Goal: Transaction & Acquisition: Purchase product/service

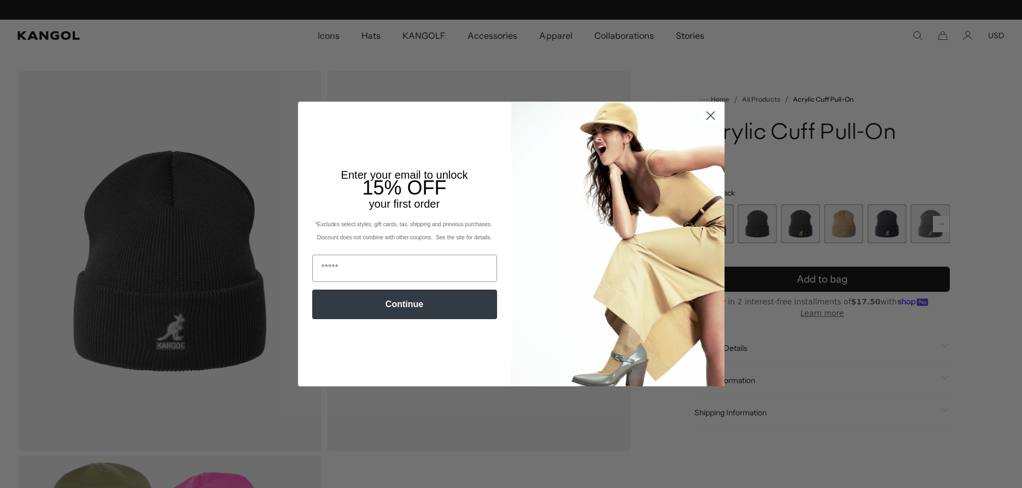
scroll to position [0, 225]
click at [709, 113] on circle "Close dialog" at bounding box center [710, 116] width 18 height 18
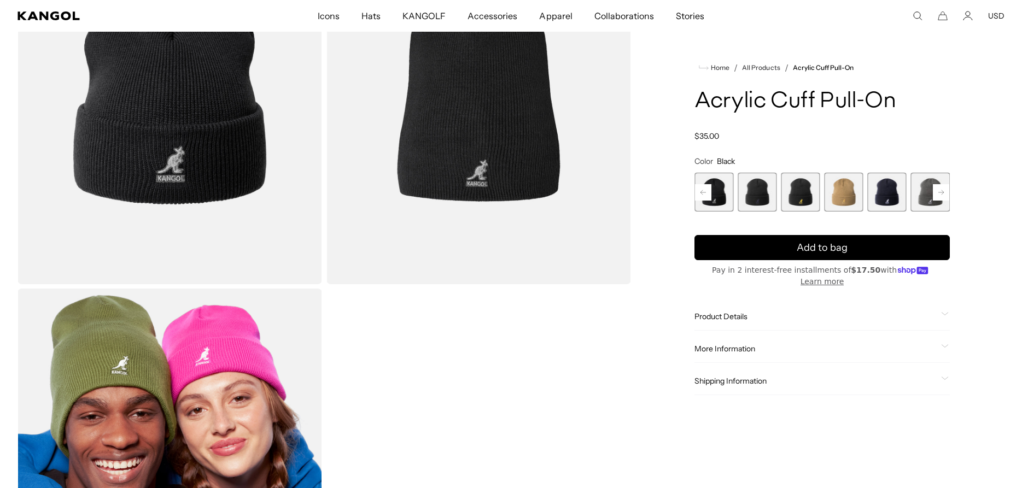
scroll to position [0, 0]
click at [749, 193] on span "6 of 13" at bounding box center [757, 192] width 39 height 39
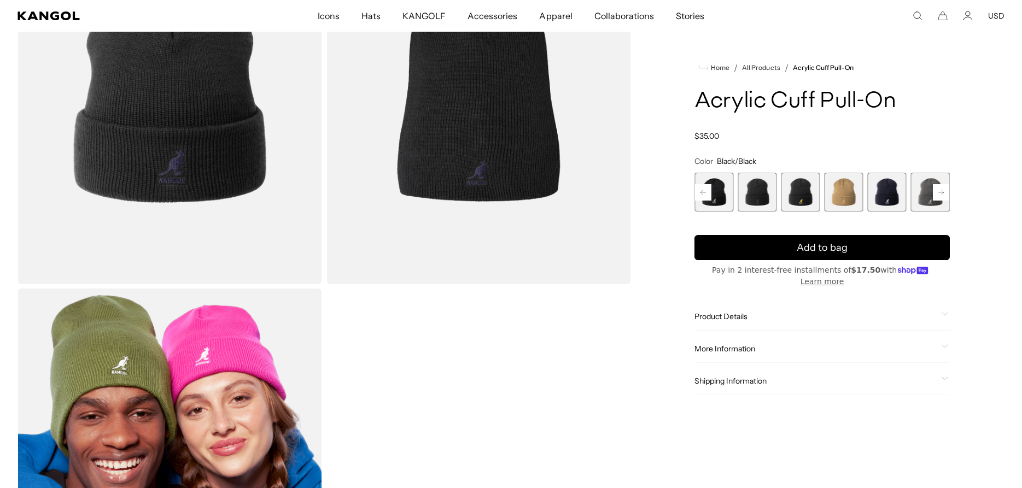
scroll to position [0, 225]
click at [718, 190] on span "5 of 13" at bounding box center [714, 192] width 39 height 39
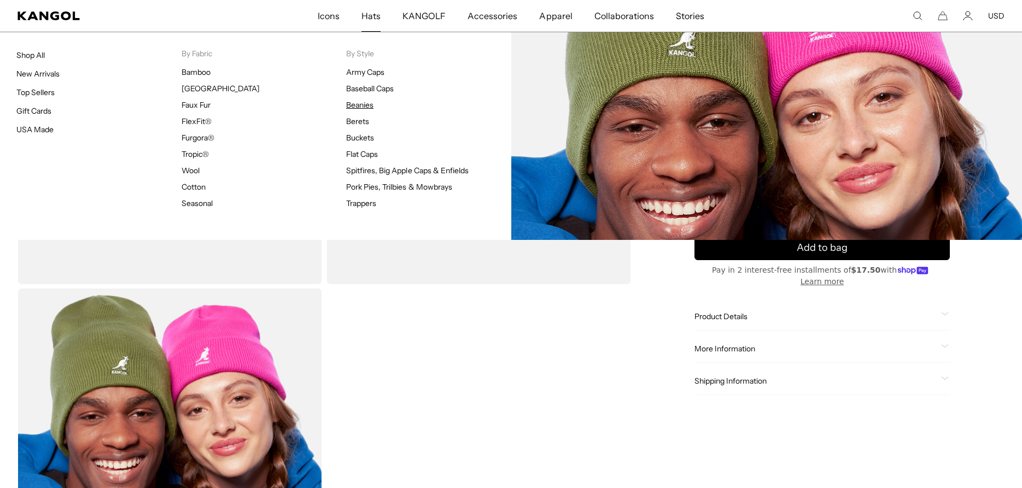
scroll to position [0, 225]
click at [362, 102] on link "Beanies" at bounding box center [359, 105] width 27 height 10
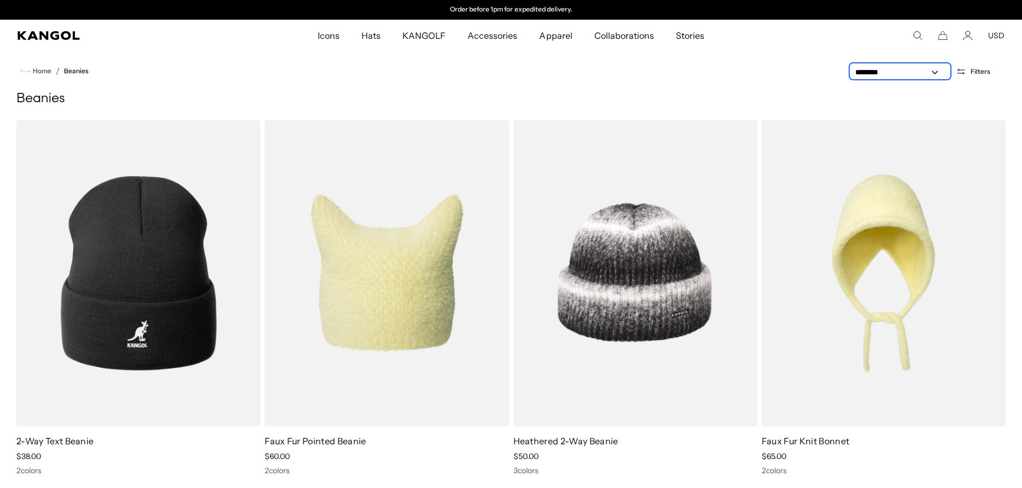
click at [851, 67] on select "**********" at bounding box center [900, 72] width 98 height 11
select select "*****"
click option "**********" at bounding box center [0, 0] width 0 height 0
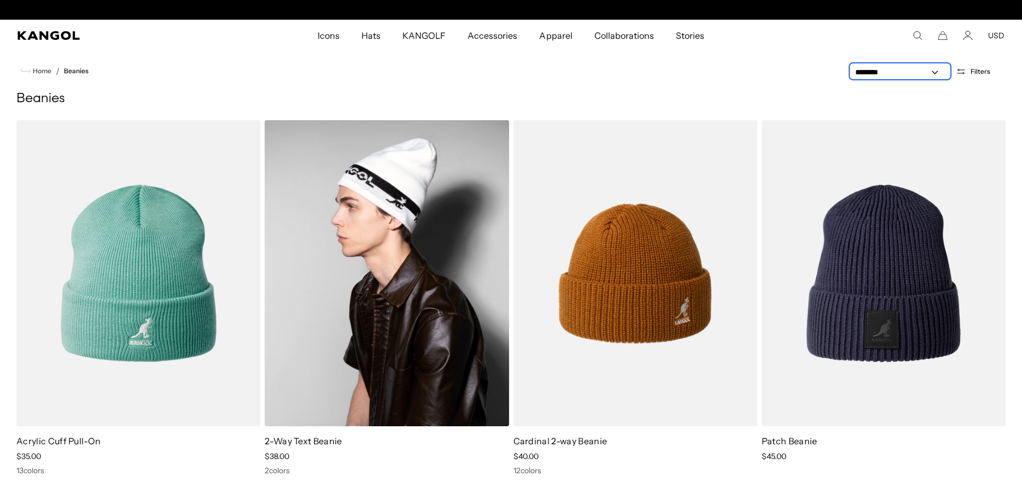
scroll to position [0, 225]
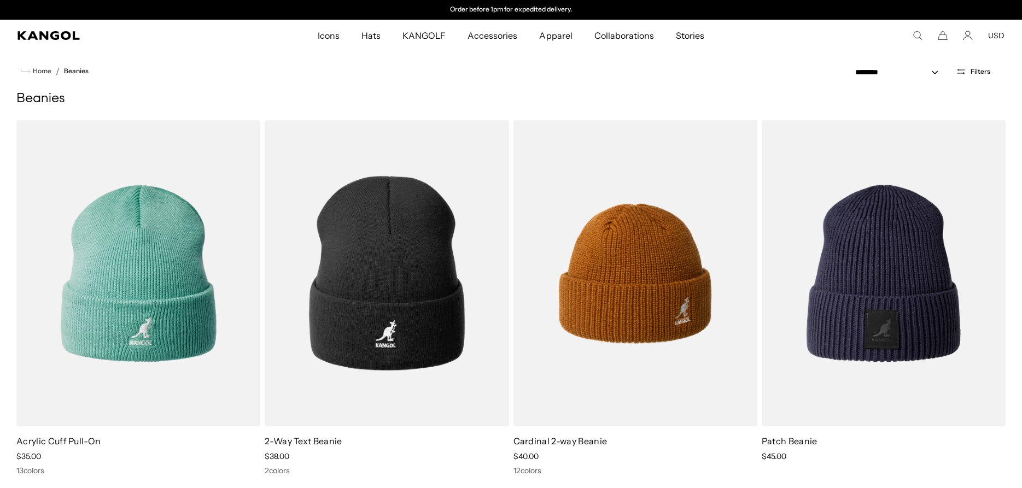
click at [974, 71] on span "Filters" at bounding box center [981, 72] width 20 height 8
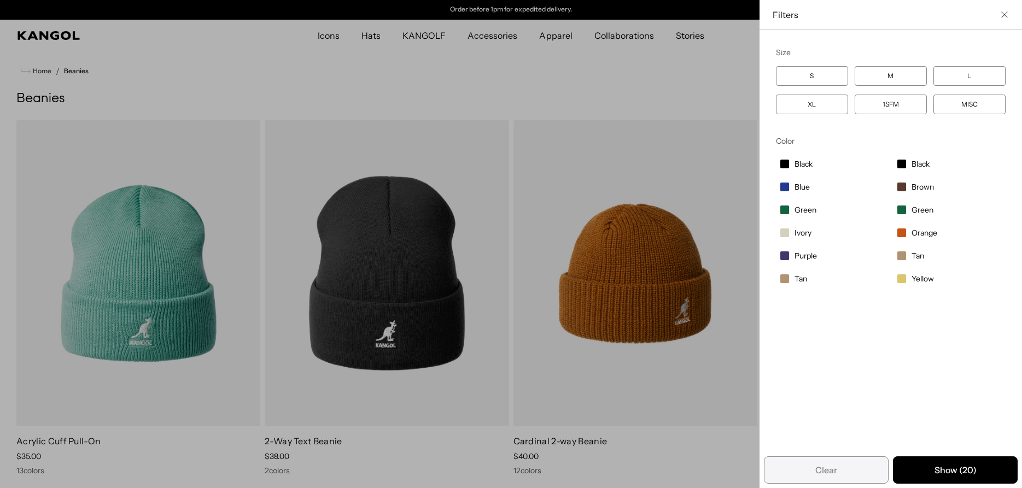
click at [790, 165] on label "Black" at bounding box center [832, 164] width 113 height 19
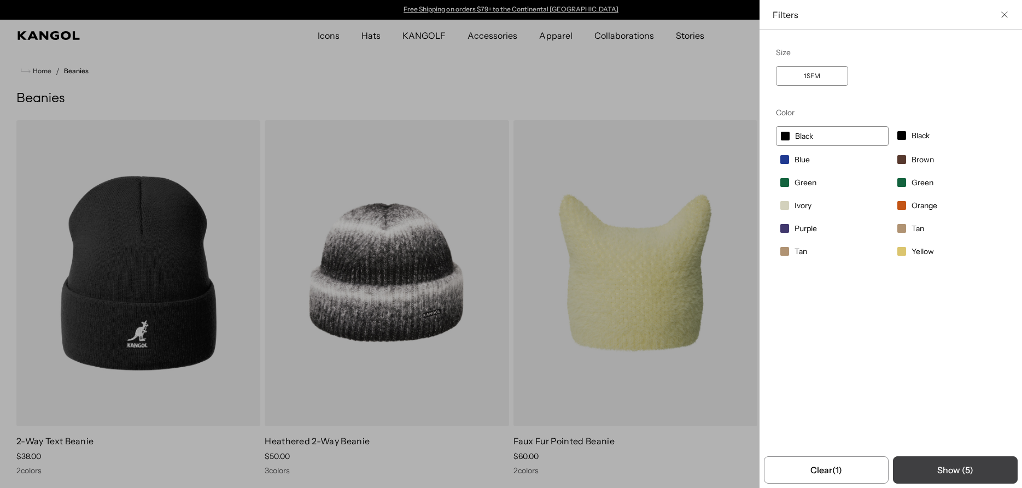
click at [941, 462] on button "Show ( 5 )" at bounding box center [955, 470] width 125 height 27
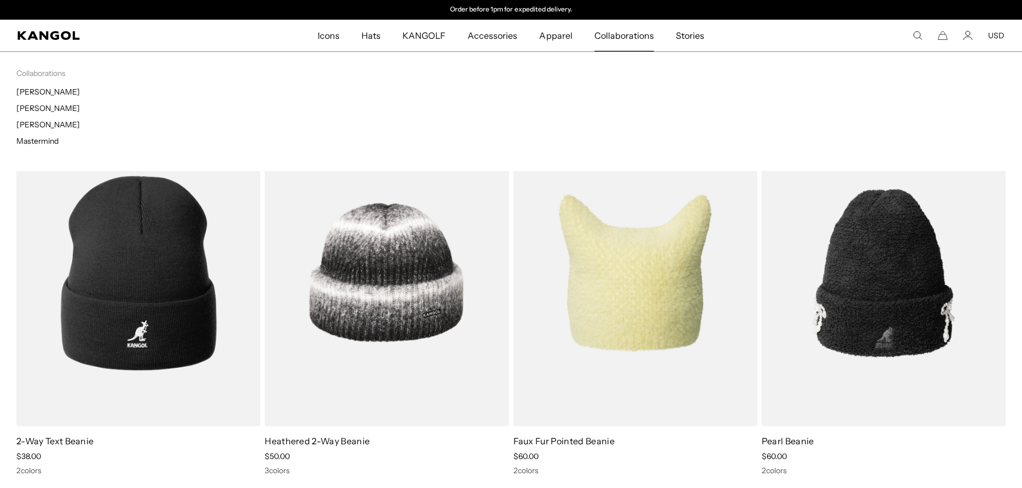
click at [624, 32] on span "Collaborations" at bounding box center [625, 36] width 60 height 32
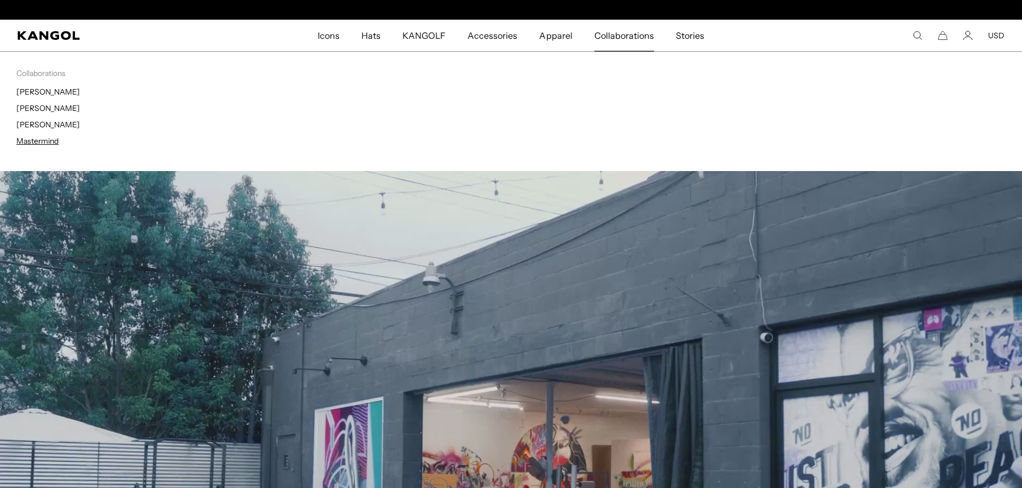
scroll to position [0, 225]
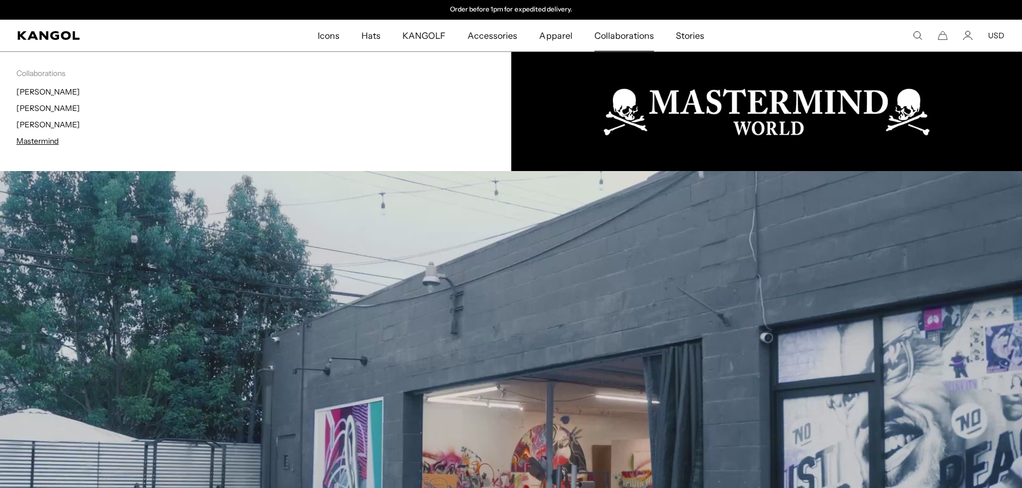
click at [42, 144] on link "Mastermind" at bounding box center [37, 141] width 42 height 10
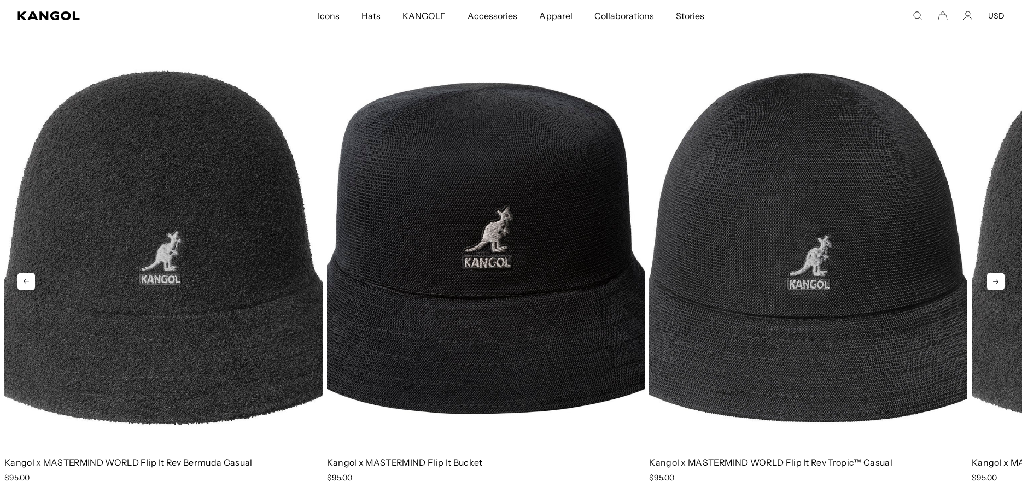
click at [995, 278] on icon at bounding box center [996, 282] width 18 height 18
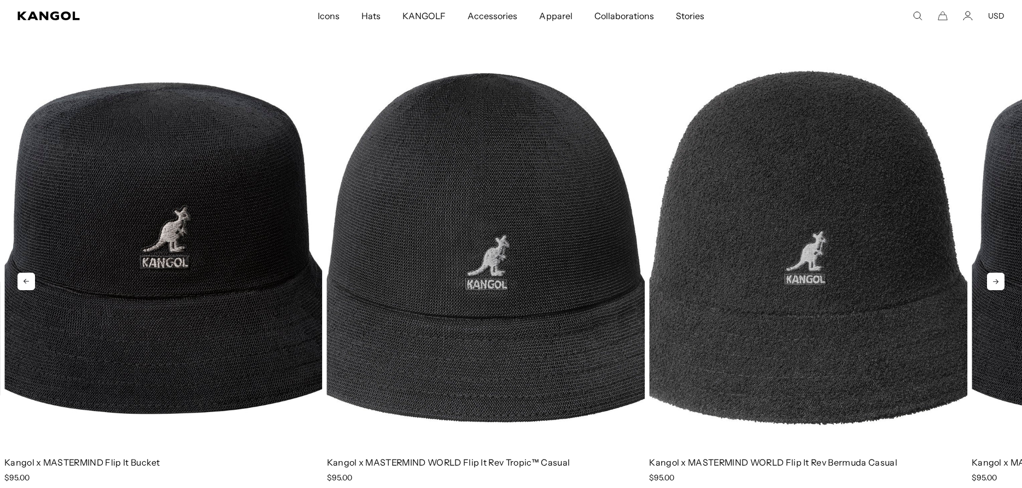
click at [995, 278] on icon at bounding box center [996, 282] width 18 height 18
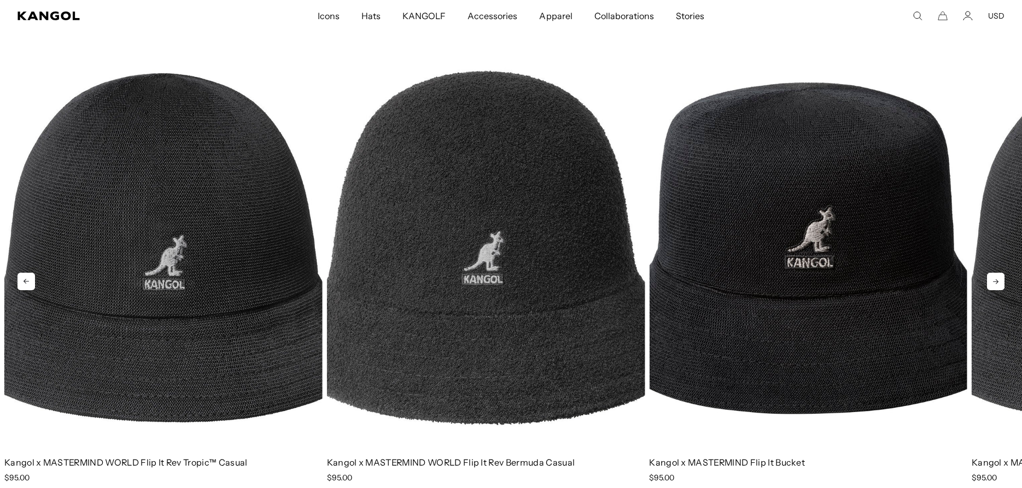
click at [995, 279] on icon at bounding box center [996, 282] width 18 height 18
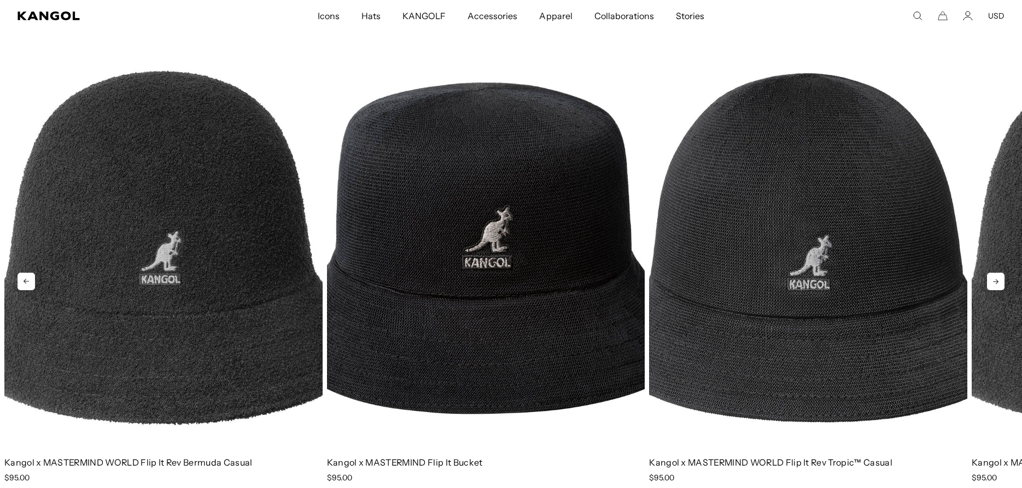
click at [995, 279] on icon at bounding box center [996, 282] width 18 height 18
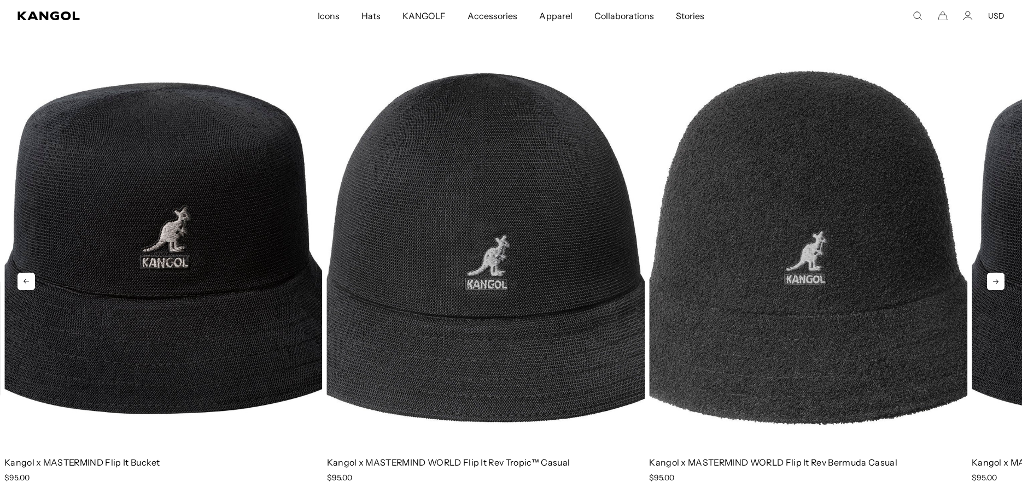
scroll to position [0, 225]
click at [997, 280] on icon at bounding box center [996, 282] width 18 height 18
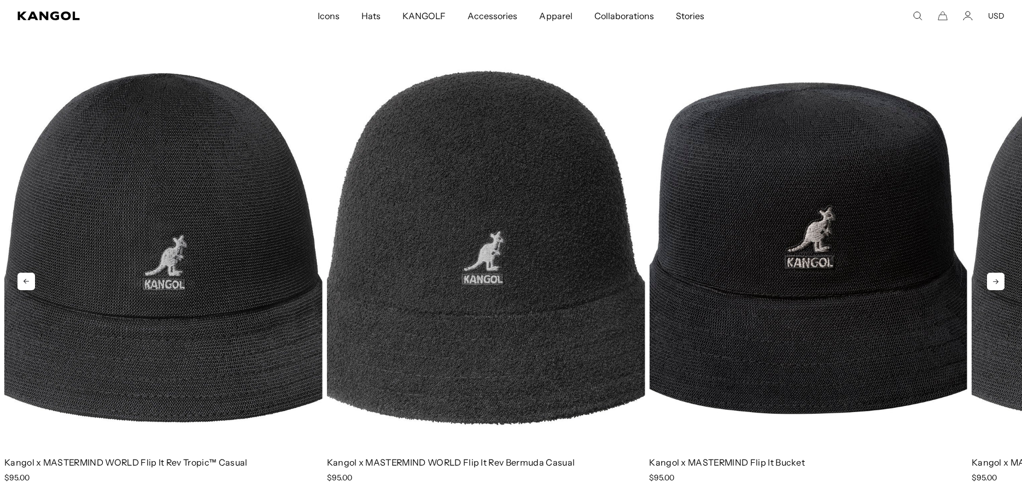
click at [997, 281] on icon at bounding box center [995, 282] width 5 height 5
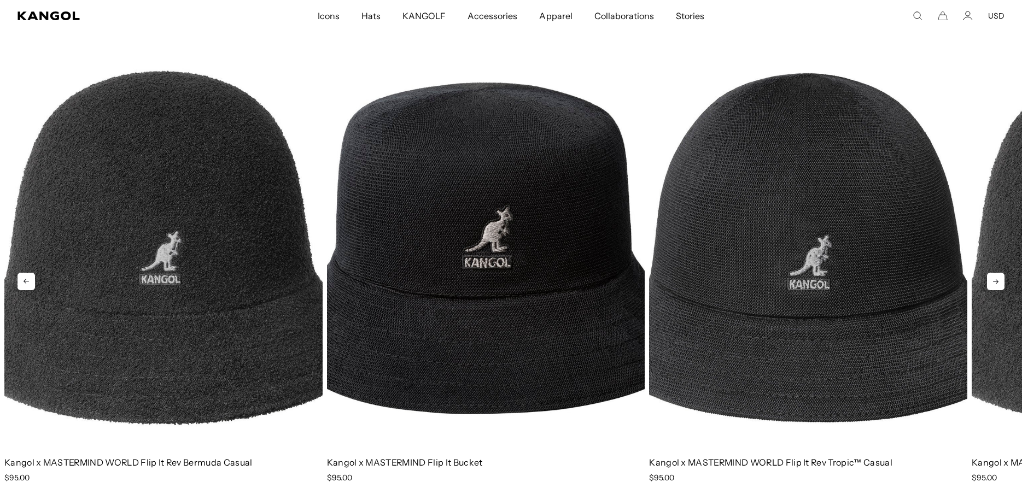
click at [998, 282] on icon at bounding box center [995, 282] width 5 height 5
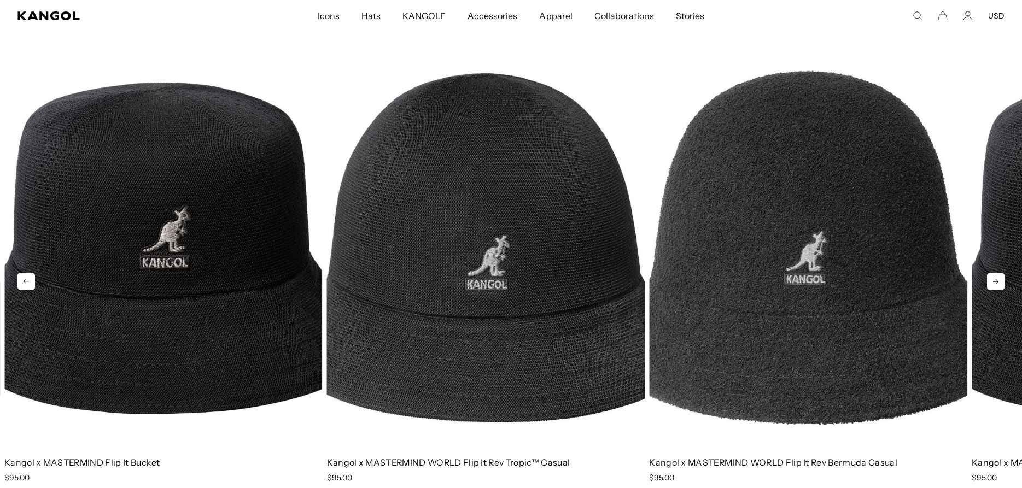
click at [999, 284] on icon at bounding box center [996, 282] width 18 height 18
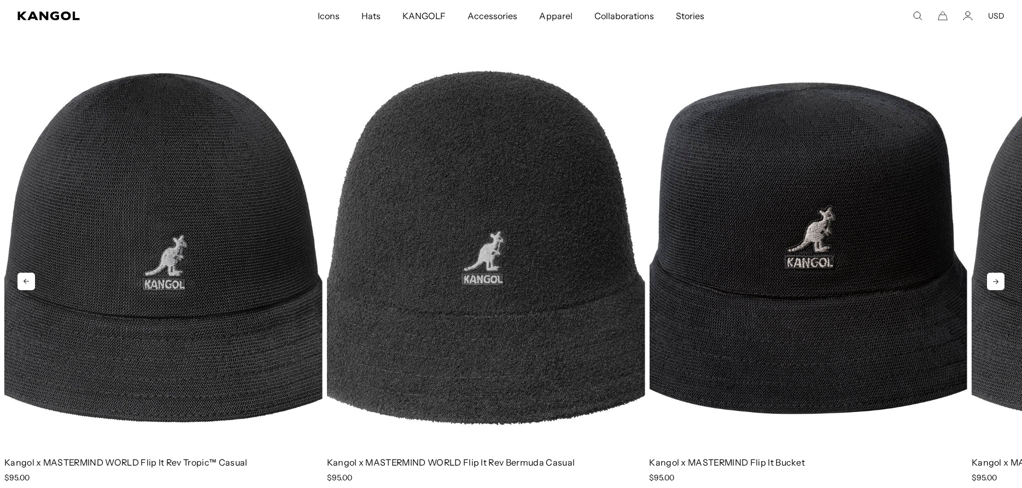
scroll to position [0, 0]
click at [999, 284] on icon at bounding box center [996, 282] width 18 height 18
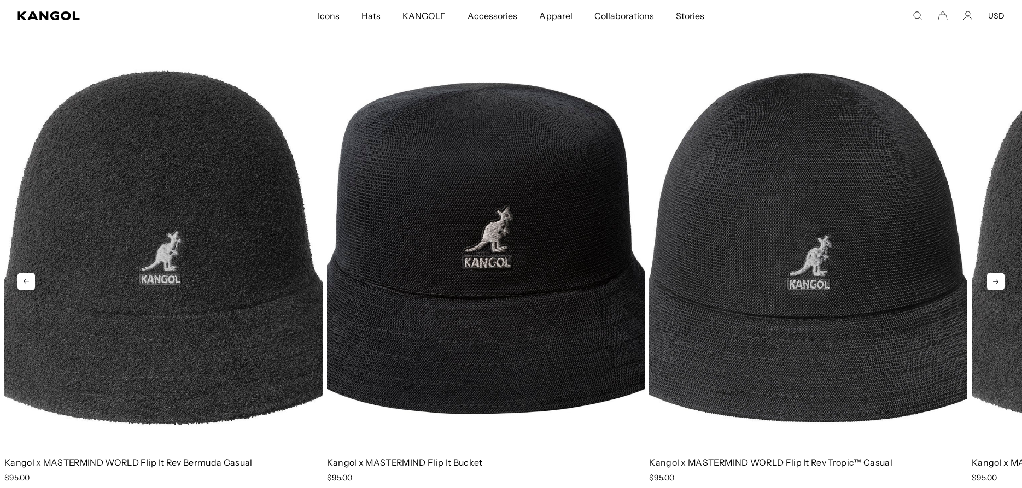
click at [999, 284] on icon at bounding box center [996, 282] width 18 height 18
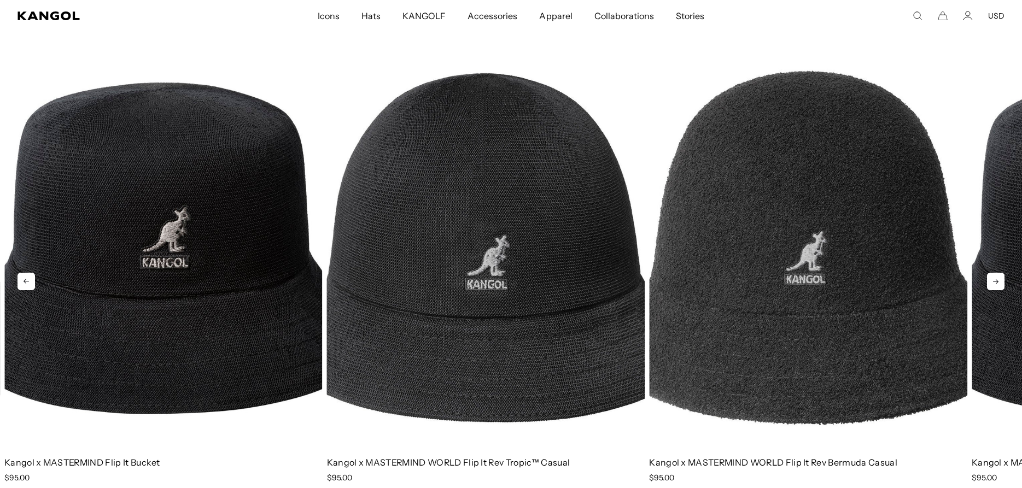
scroll to position [0, 225]
click at [999, 284] on icon at bounding box center [996, 282] width 18 height 18
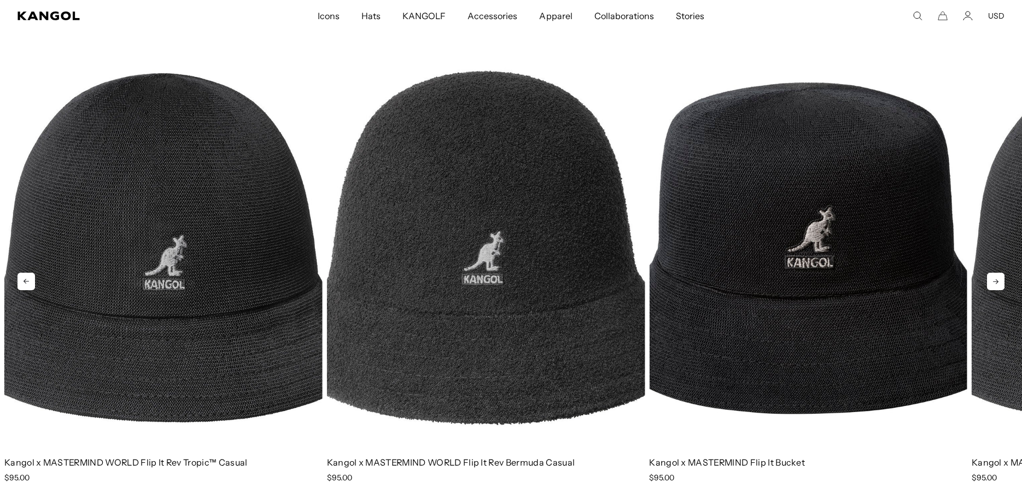
click at [999, 284] on icon at bounding box center [996, 282] width 18 height 18
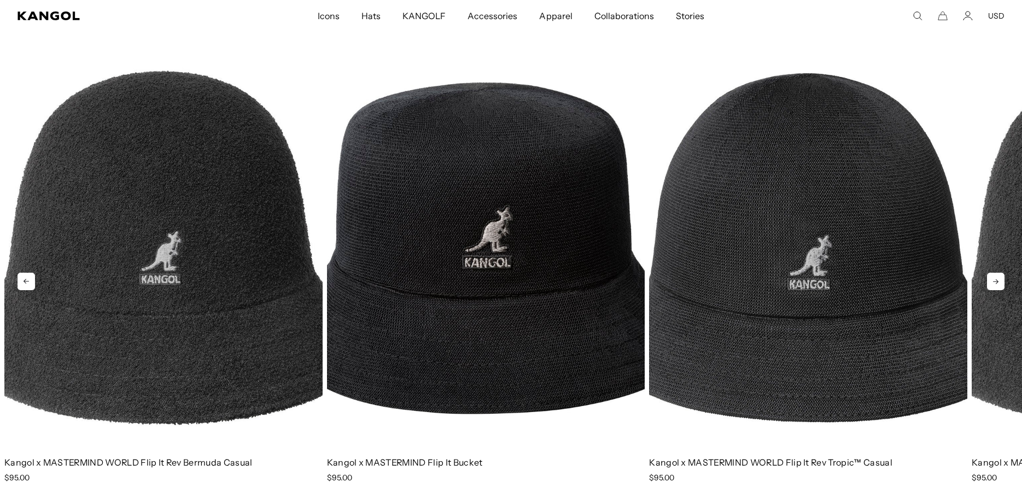
click at [999, 284] on icon at bounding box center [996, 282] width 18 height 18
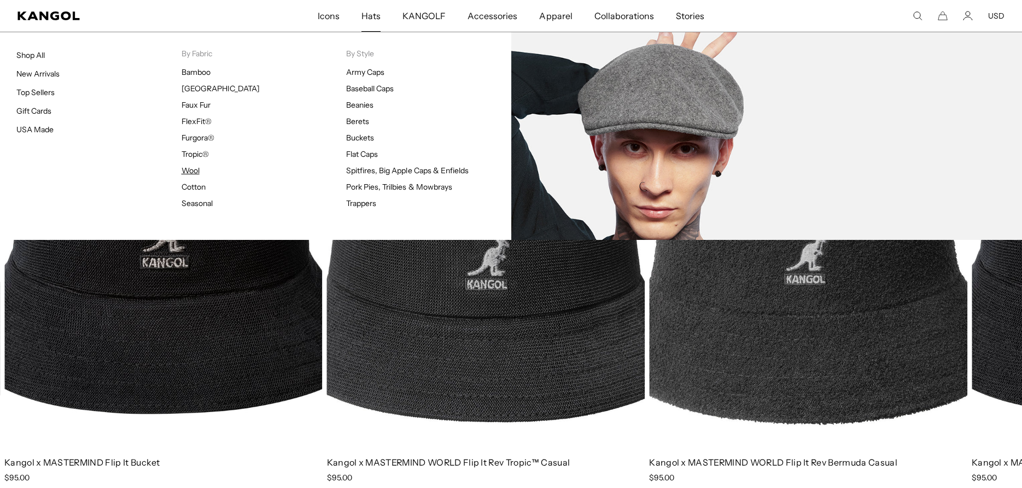
click at [195, 172] on link "Wool" at bounding box center [191, 171] width 18 height 10
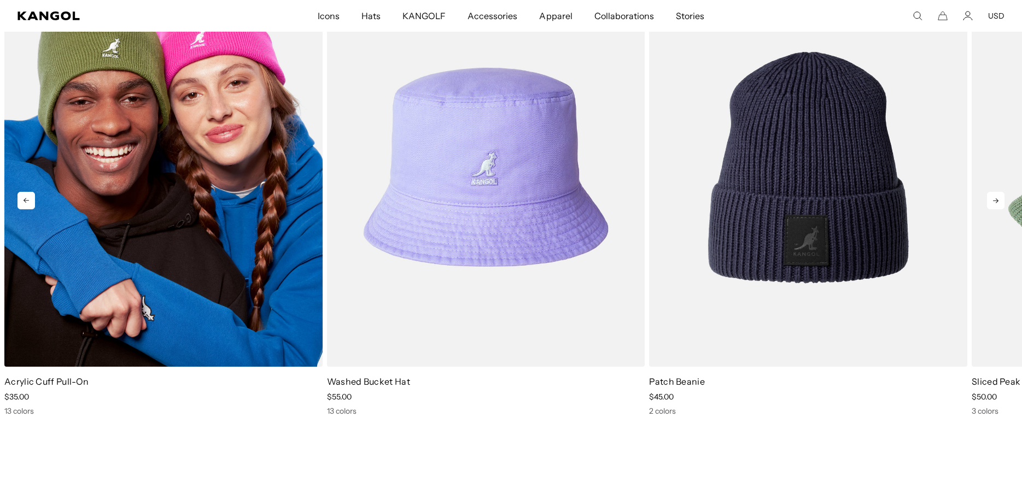
scroll to position [0, 225]
click at [196, 236] on img "1 of 4" at bounding box center [163, 167] width 318 height 399
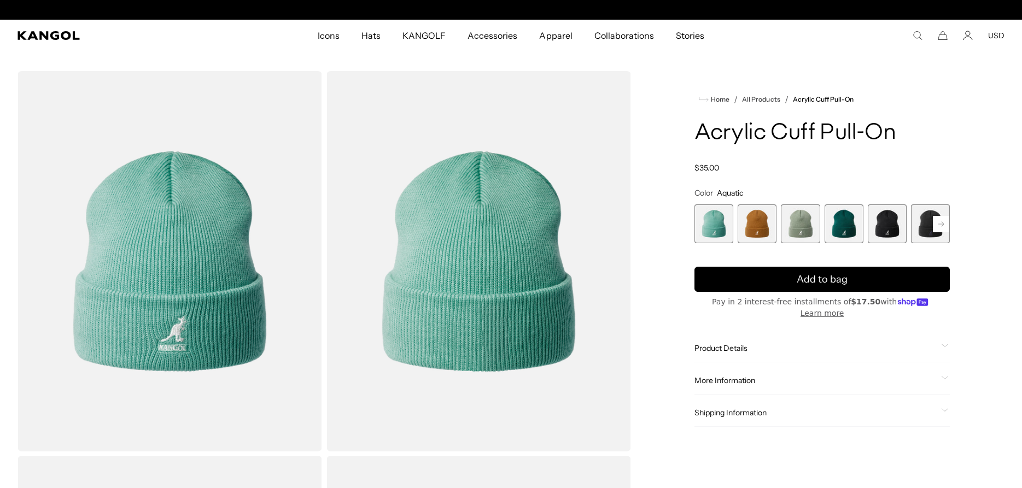
scroll to position [0, 225]
click at [891, 233] on span "5 of 13" at bounding box center [887, 224] width 39 height 39
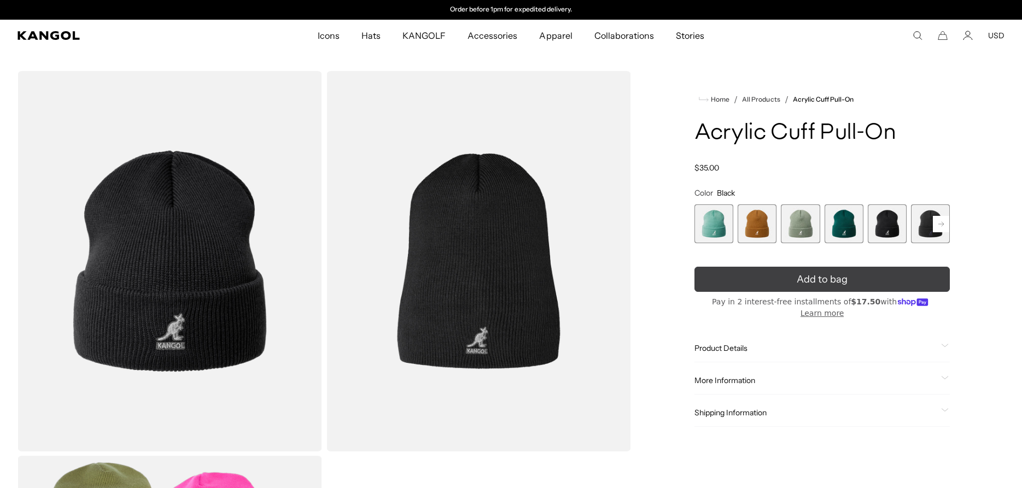
click at [844, 281] on span "Add to bag" at bounding box center [822, 279] width 51 height 15
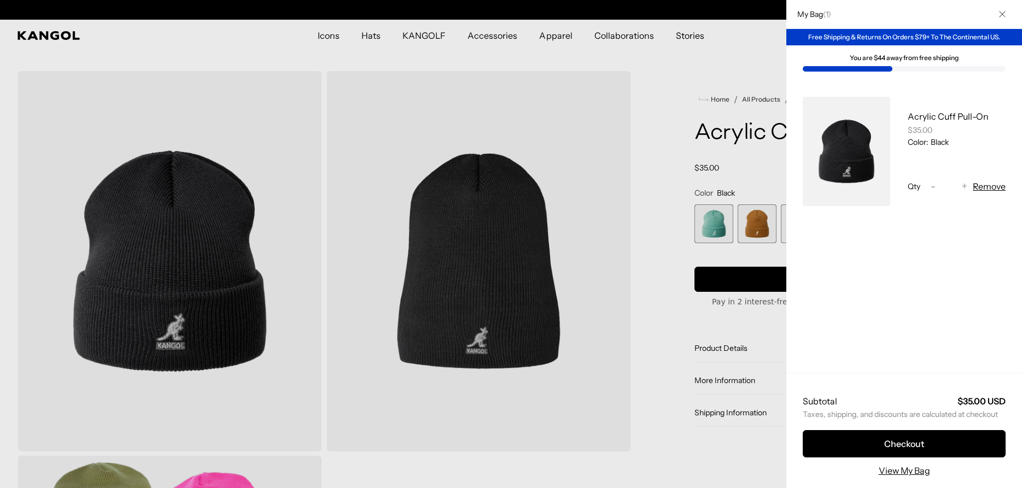
scroll to position [0, 225]
click at [648, 131] on div at bounding box center [511, 244] width 1022 height 488
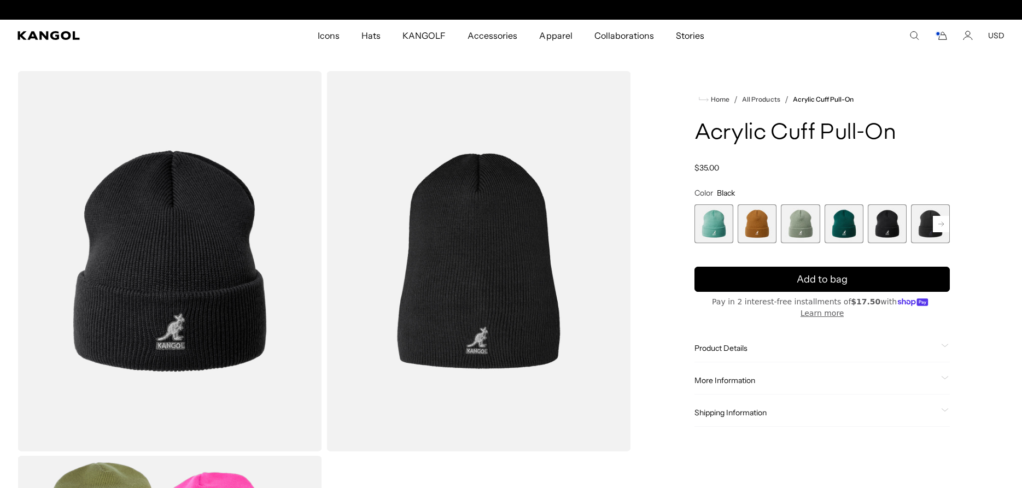
scroll to position [0, 0]
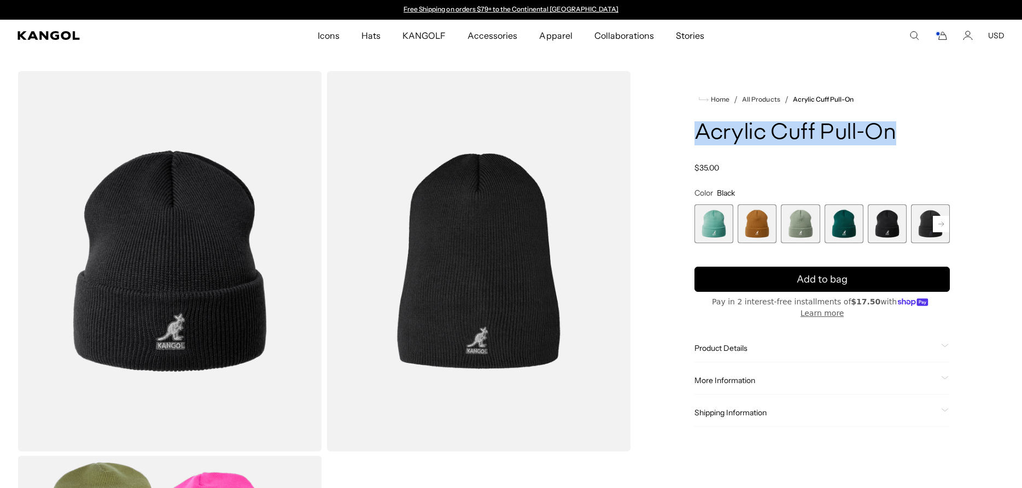
drag, startPoint x: 698, startPoint y: 135, endPoint x: 896, endPoint y: 137, distance: 197.5
click at [896, 137] on h1 "Acrylic Cuff Pull-On" at bounding box center [822, 133] width 255 height 24
copy h1 "Acrylic Cuff Pull-On"
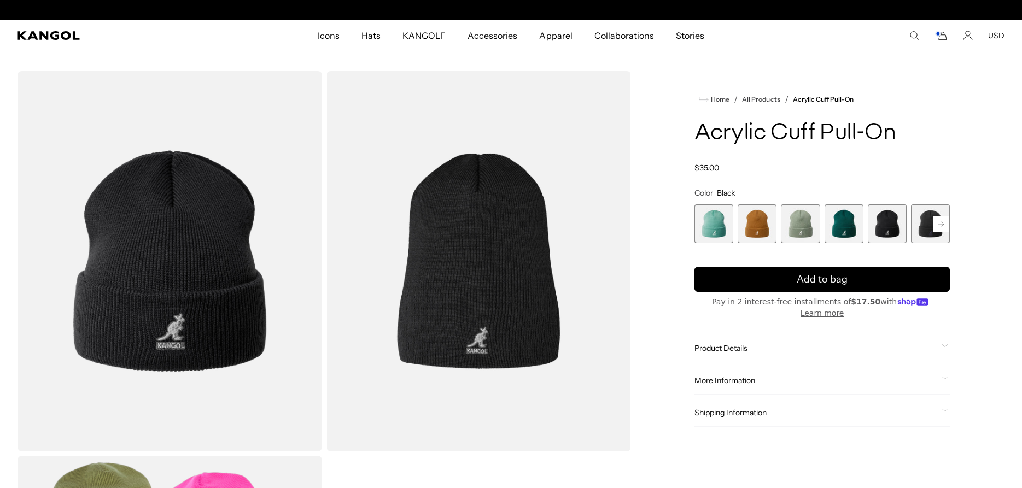
click at [741, 343] on span "Product Details" at bounding box center [816, 348] width 242 height 10
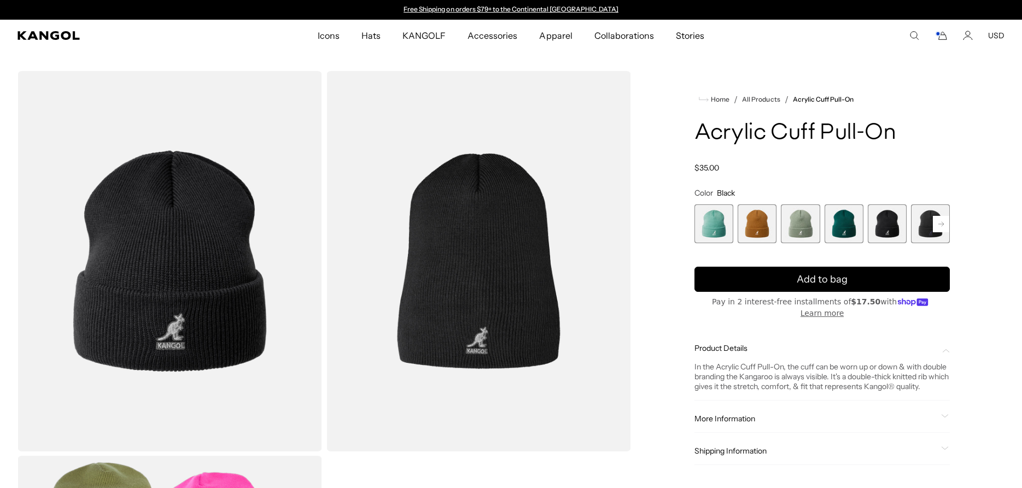
click at [751, 416] on span "More Information" at bounding box center [816, 419] width 242 height 10
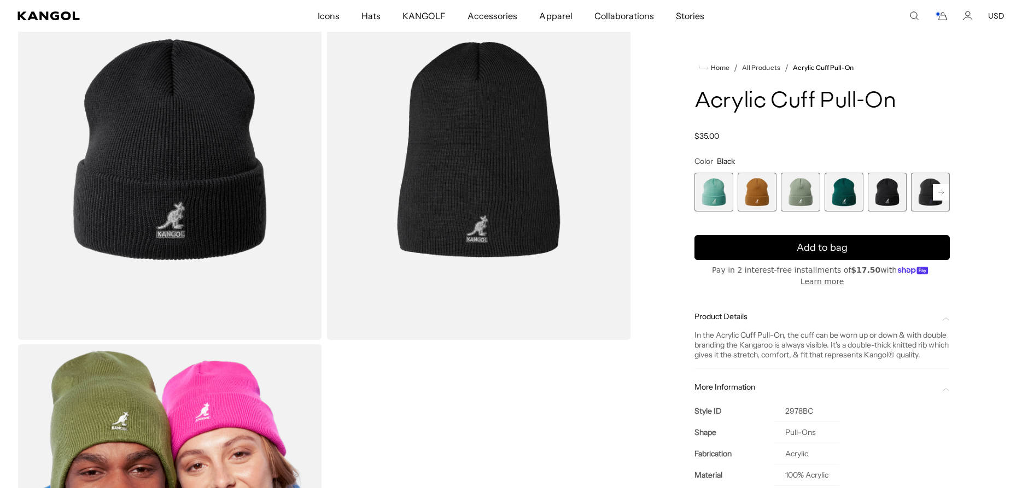
scroll to position [0, 225]
drag, startPoint x: 791, startPoint y: 409, endPoint x: 836, endPoint y: 407, distance: 44.9
click at [836, 407] on td "2978BC" at bounding box center [807, 411] width 65 height 21
copy td "2978BC"
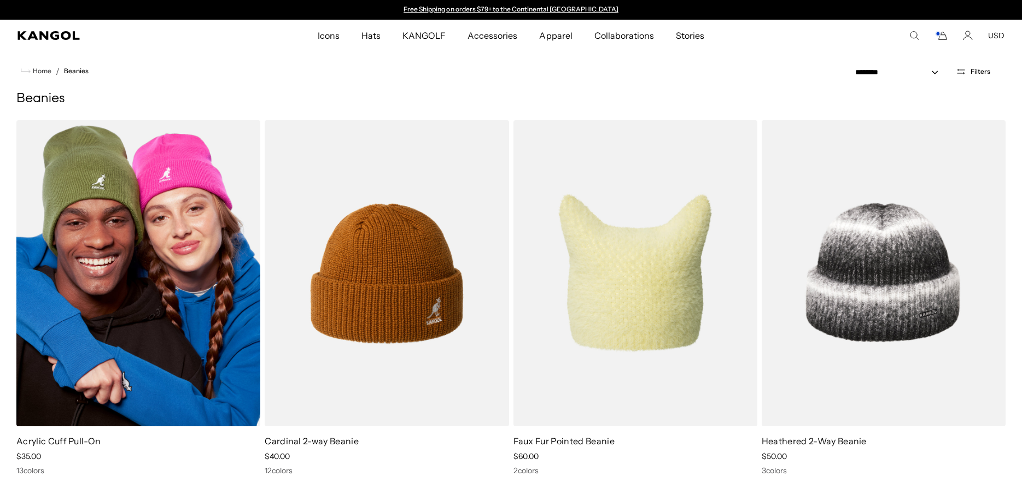
click at [134, 328] on img at bounding box center [138, 273] width 244 height 306
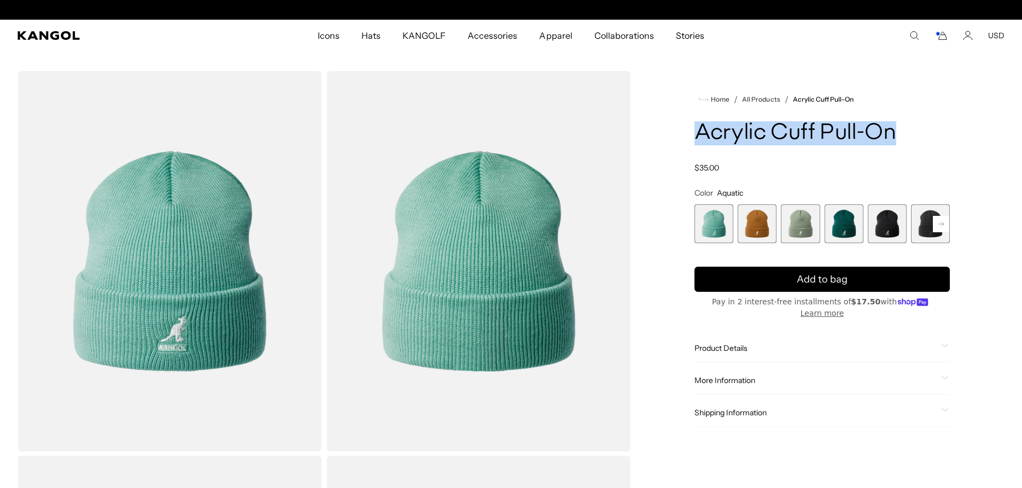
scroll to position [0, 225]
drag, startPoint x: 0, startPoint y: 0, endPoint x: 892, endPoint y: 130, distance: 901.5
click at [892, 130] on h1 "Acrylic Cuff Pull-On" at bounding box center [822, 133] width 255 height 24
click at [888, 225] on span "5 of 13" at bounding box center [887, 224] width 39 height 39
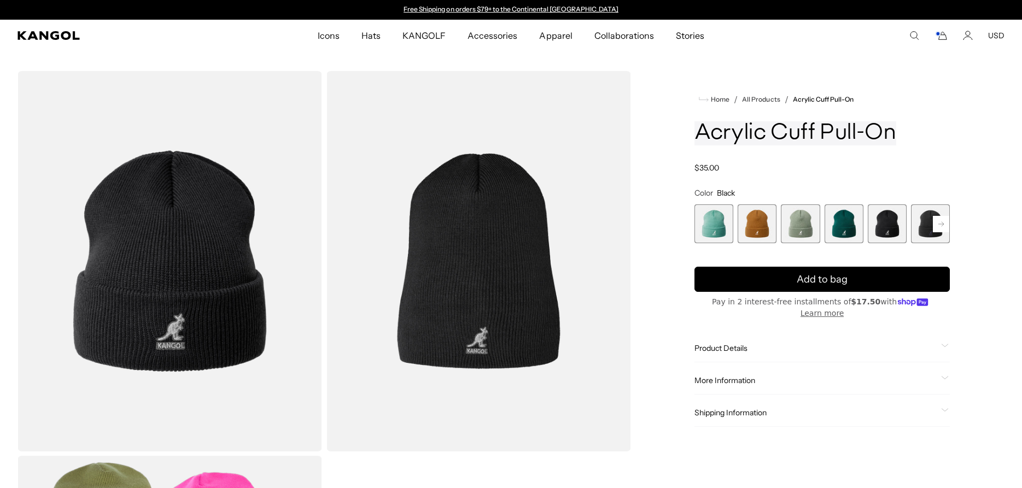
scroll to position [0, 225]
click at [943, 37] on icon "Cart" at bounding box center [941, 36] width 13 height 10
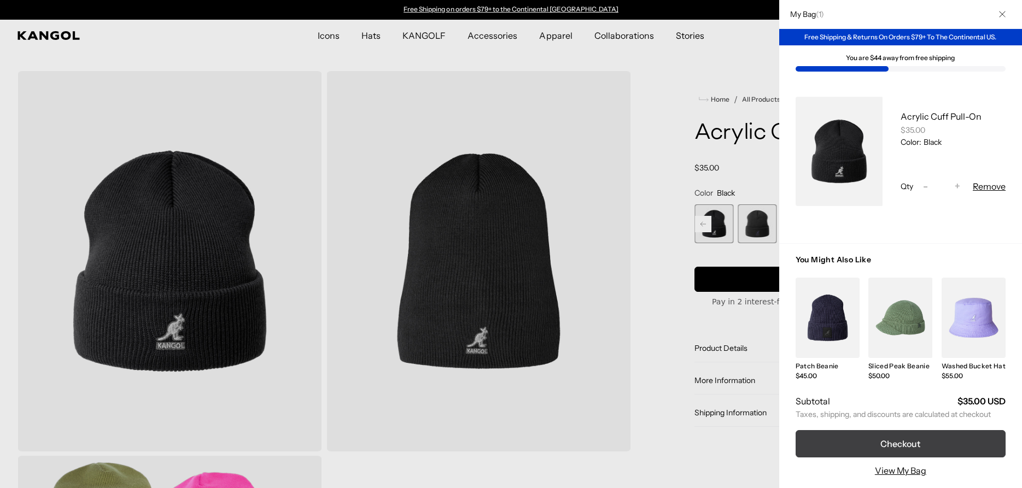
click at [927, 440] on button "Checkout" at bounding box center [901, 443] width 210 height 27
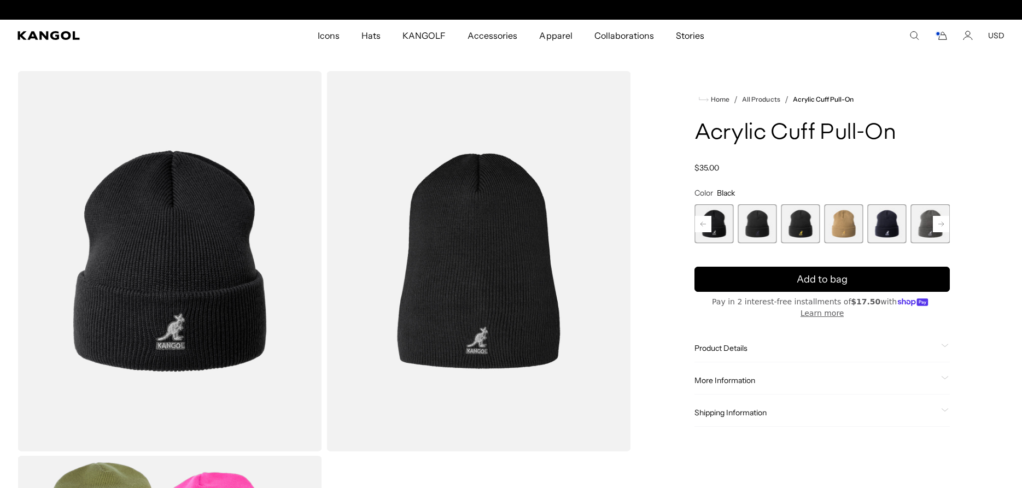
scroll to position [0, 225]
